Goal: Register for event/course: Sign up to attend an event or enroll in a course

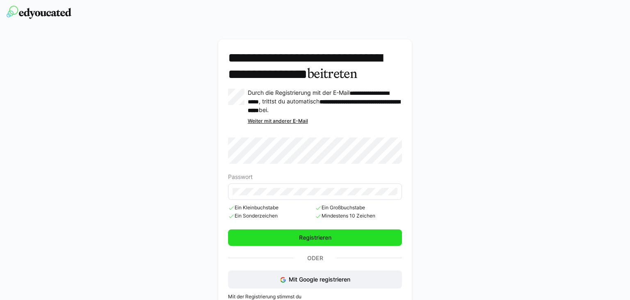
click at [311, 245] on span "Registrieren" at bounding box center [315, 237] width 174 height 16
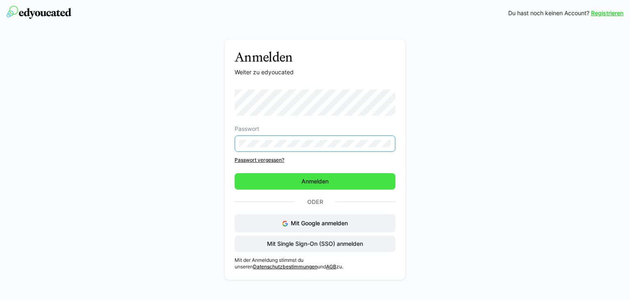
click at [317, 180] on span "Anmelden" at bounding box center [315, 181] width 30 height 8
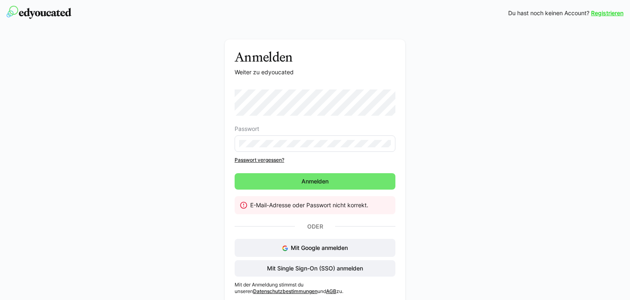
click at [273, 161] on link "Passwort vergessen?" at bounding box center [315, 160] width 161 height 7
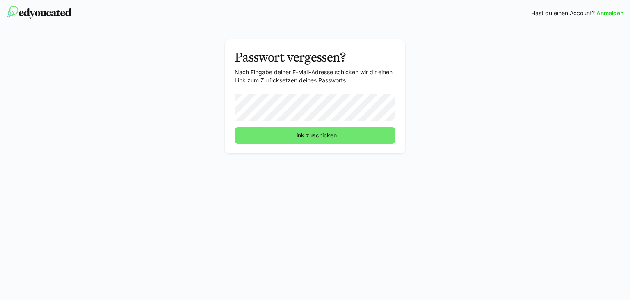
click button "Link zuschicken" at bounding box center [315, 135] width 161 height 16
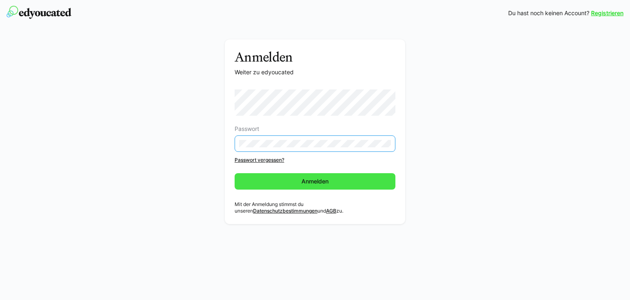
click at [319, 180] on span "Anmelden" at bounding box center [315, 181] width 30 height 8
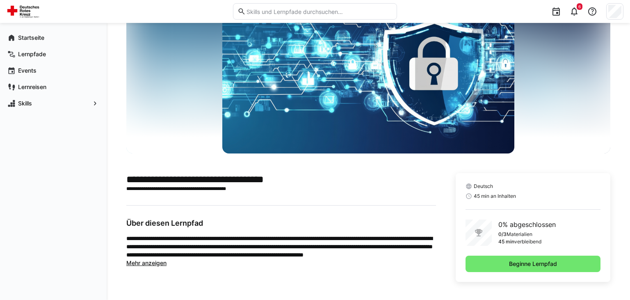
scroll to position [55, 0]
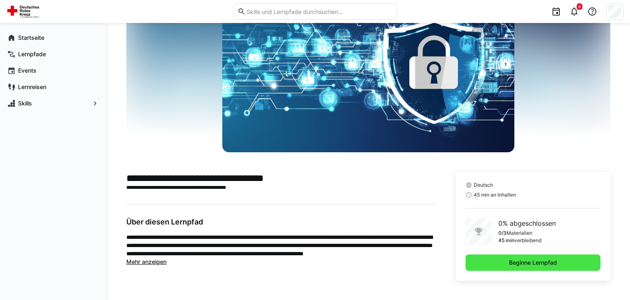
click at [545, 262] on span "Beginne Lernpfad" at bounding box center [533, 262] width 50 height 8
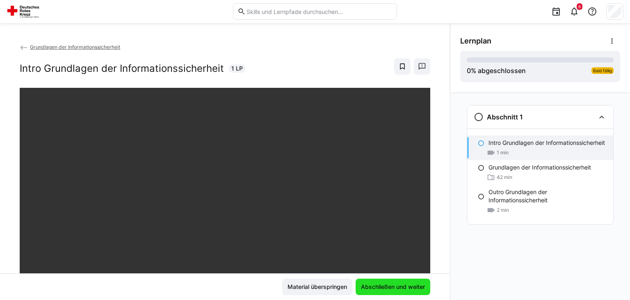
click at [394, 286] on span "Abschließen und weiter" at bounding box center [393, 286] width 66 height 8
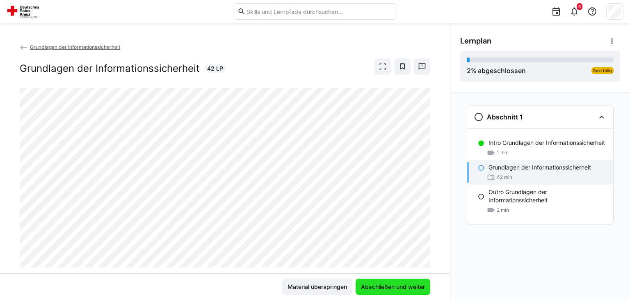
click at [416, 291] on span "Abschließen und weiter" at bounding box center [393, 286] width 66 height 8
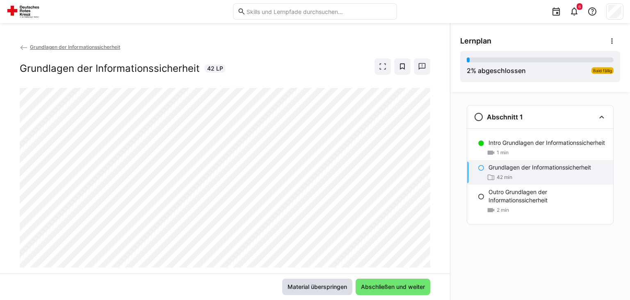
click at [320, 284] on span "Material überspringen" at bounding box center [317, 286] width 62 height 8
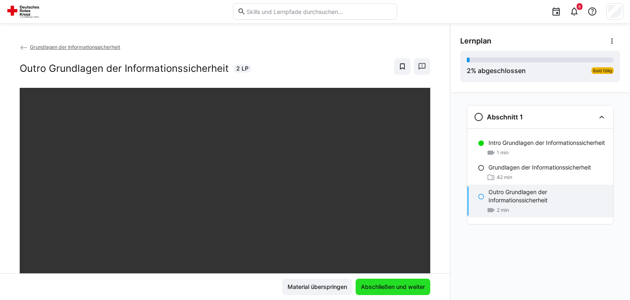
click at [393, 284] on span "Abschließen und weiter" at bounding box center [393, 286] width 66 height 8
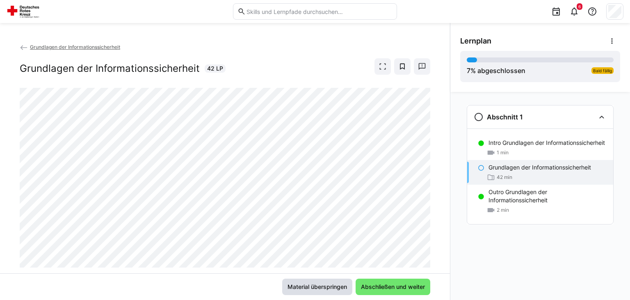
click at [338, 286] on span "Material überspringen" at bounding box center [317, 286] width 62 height 8
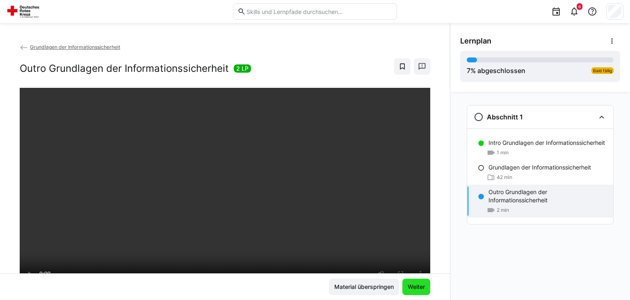
click at [419, 285] on span "Weiter" at bounding box center [416, 286] width 20 height 8
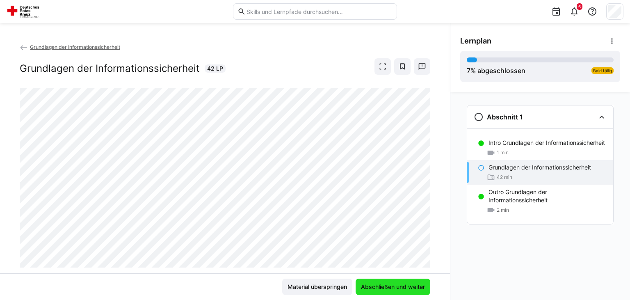
click at [419, 285] on span "Abschließen und weiter" at bounding box center [393, 286] width 66 height 8
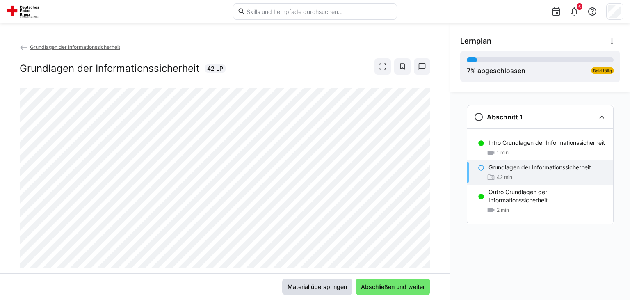
click at [324, 282] on span "Material überspringen" at bounding box center [317, 286] width 70 height 16
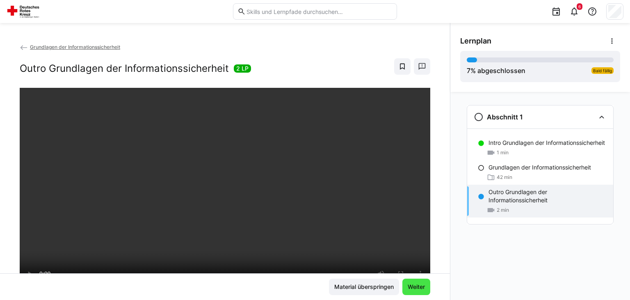
click at [415, 288] on span "Weiter" at bounding box center [416, 286] width 20 height 8
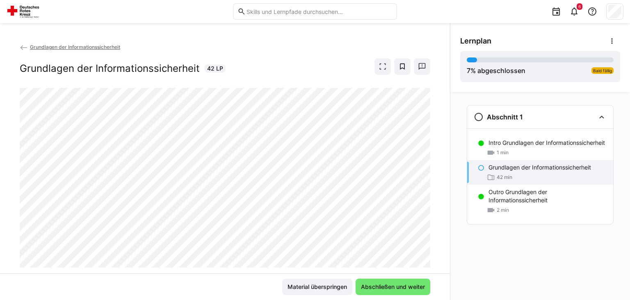
click at [523, 169] on p "Grundlagen der Informationssicherheit" at bounding box center [539, 167] width 102 height 8
click at [385, 69] on eds-icon at bounding box center [382, 66] width 8 height 8
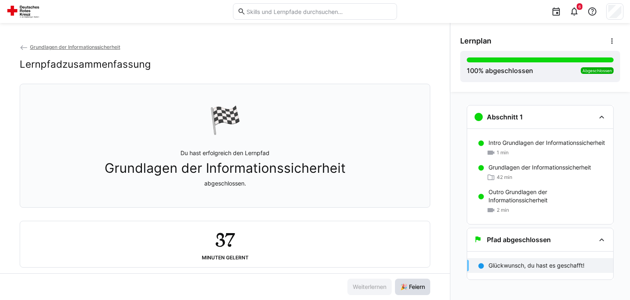
click at [409, 289] on span "🎉 Feiern" at bounding box center [412, 286] width 27 height 8
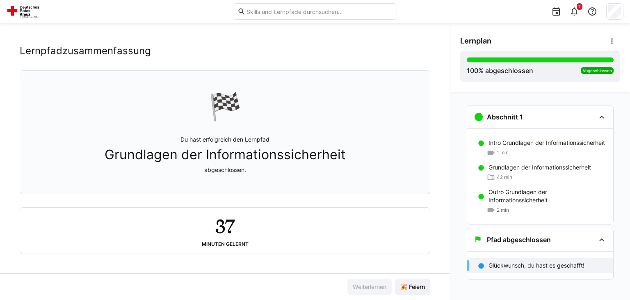
scroll to position [16, 0]
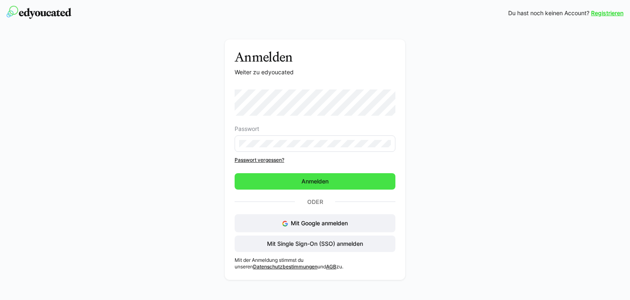
click at [329, 174] on span "Anmelden" at bounding box center [315, 181] width 161 height 16
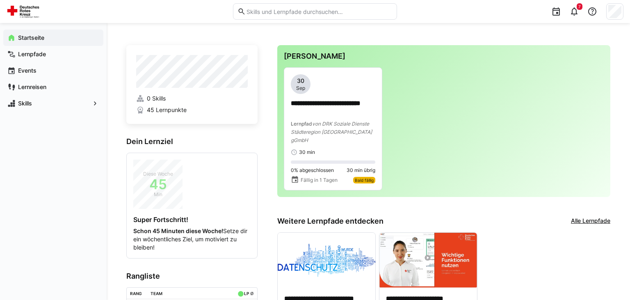
click at [585, 216] on link "Alle Lernpfade" at bounding box center [590, 220] width 39 height 9
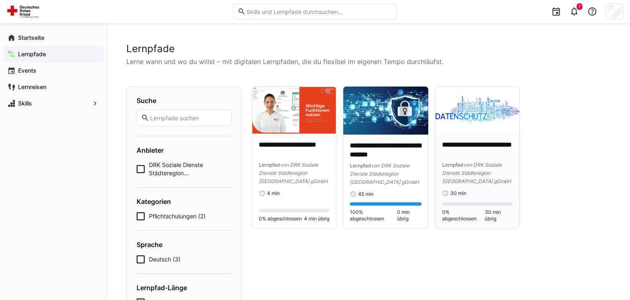
click at [461, 155] on p "**********" at bounding box center [477, 149] width 71 height 19
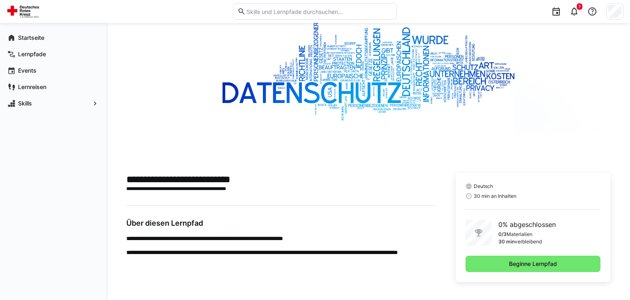
scroll to position [55, 0]
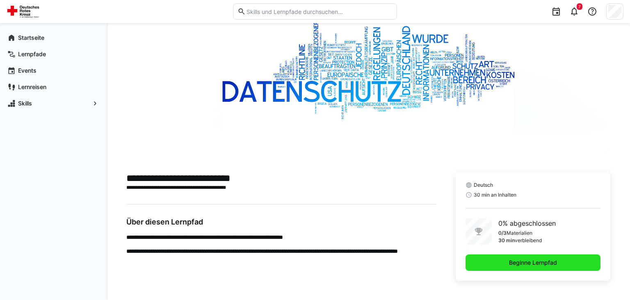
click at [545, 261] on span "Beginne Lernpfad" at bounding box center [533, 262] width 50 height 8
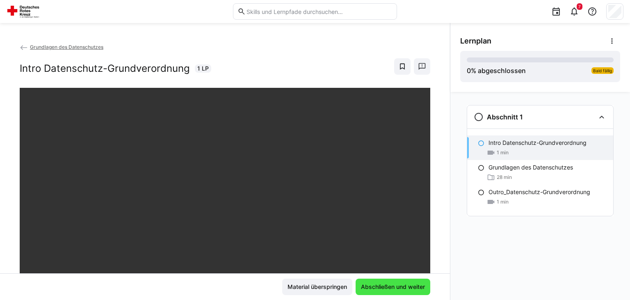
click at [419, 286] on span "Abschließen und weiter" at bounding box center [393, 286] width 66 height 8
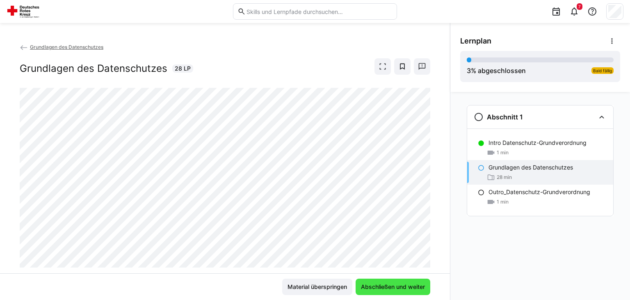
click at [393, 283] on span "Abschließen und weiter" at bounding box center [393, 286] width 66 height 8
click at [387, 285] on span "Abschließen und weiter" at bounding box center [393, 286] width 66 height 8
click at [385, 285] on span "Abschließen und weiter" at bounding box center [393, 286] width 66 height 8
click at [390, 282] on span "Abschließen und weiter" at bounding box center [392, 286] width 75 height 16
click at [389, 287] on span "Abschließen und weiter" at bounding box center [393, 286] width 66 height 8
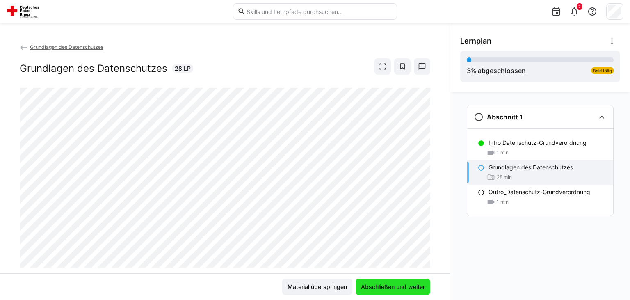
click at [394, 286] on span "Abschließen und weiter" at bounding box center [393, 286] width 66 height 8
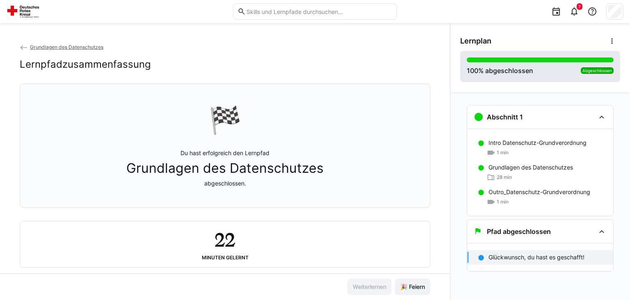
click at [574, 68] on div "100 % abgeschlossen Abgeschlossen" at bounding box center [540, 66] width 147 height 18
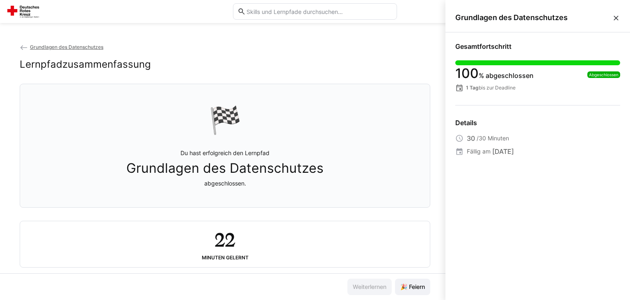
click at [50, 46] on span "Grundlagen des Datenschutzes" at bounding box center [66, 47] width 73 height 6
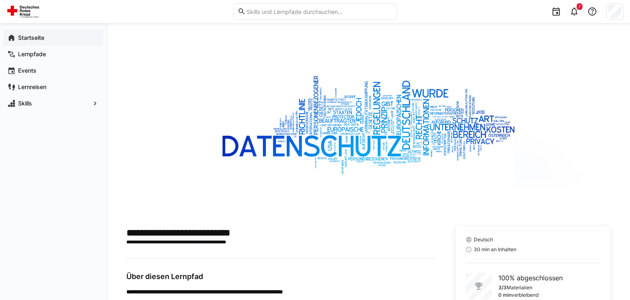
click at [47, 40] on span "Startseite" at bounding box center [58, 38] width 82 height 8
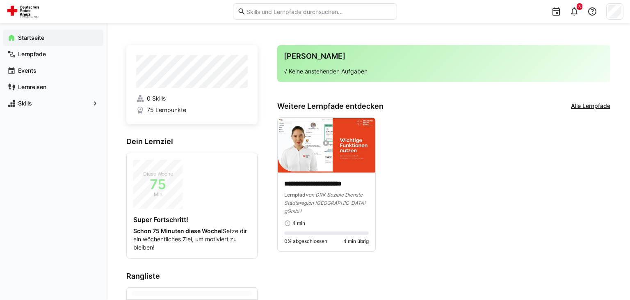
scroll to position [5, 0]
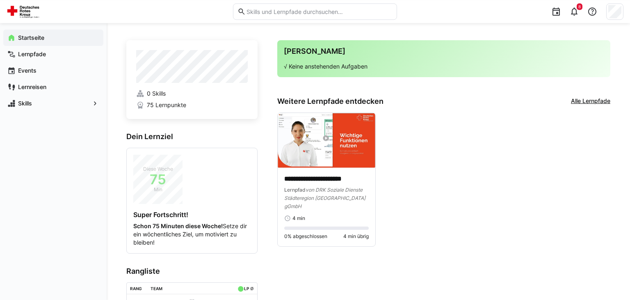
click at [592, 101] on link "Alle Lernpfade" at bounding box center [590, 101] width 39 height 9
